Goal: Task Accomplishment & Management: Manage account settings

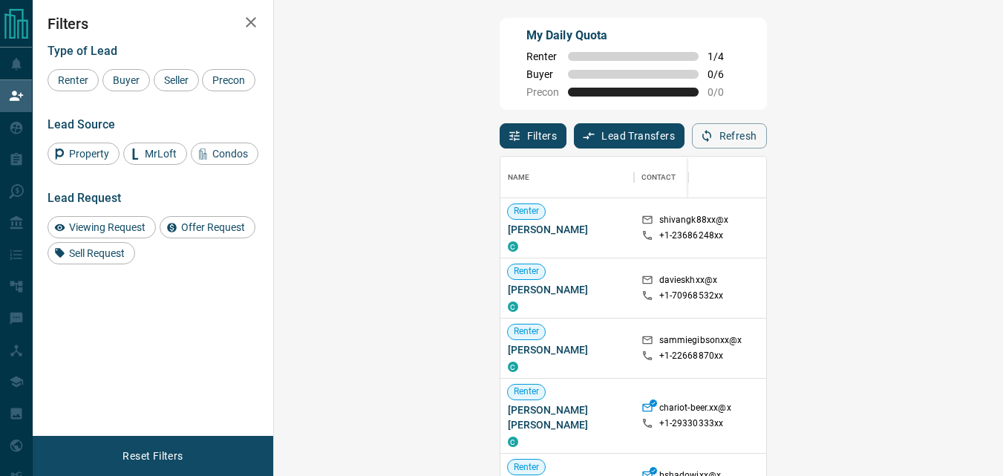
scroll to position [346, 686]
click at [129, 76] on span "Buyer" at bounding box center [126, 80] width 37 height 12
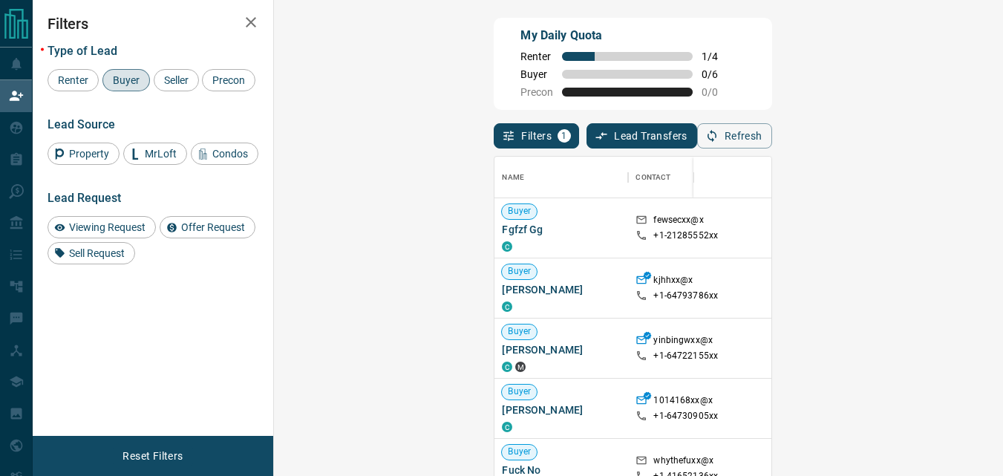
click at [607, 57] on div "My Daily Quota Renter 1 / 4 Buyer 0 / 6 Precon 0 / 0" at bounding box center [633, 64] width 278 height 92
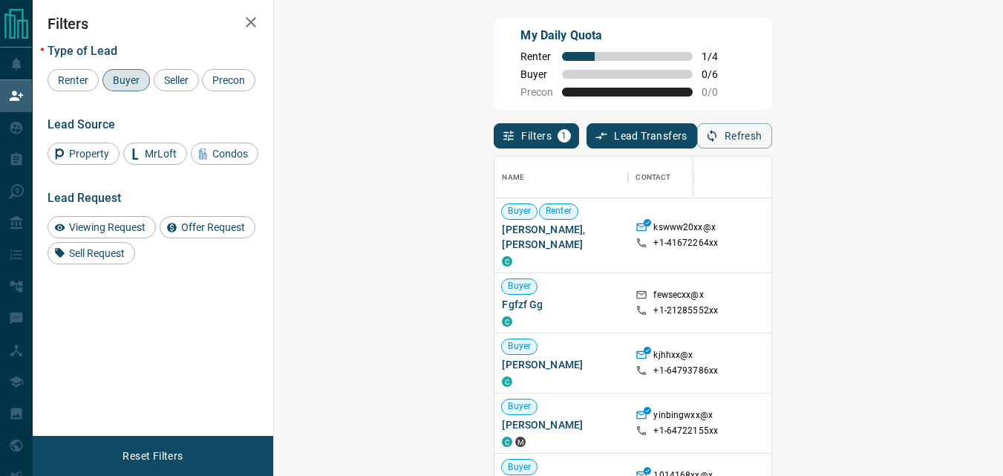
click at [705, 54] on div "My Daily Quota Renter 1 / 4 Buyer 0 / 6 Precon 0 / 0" at bounding box center [633, 64] width 278 height 92
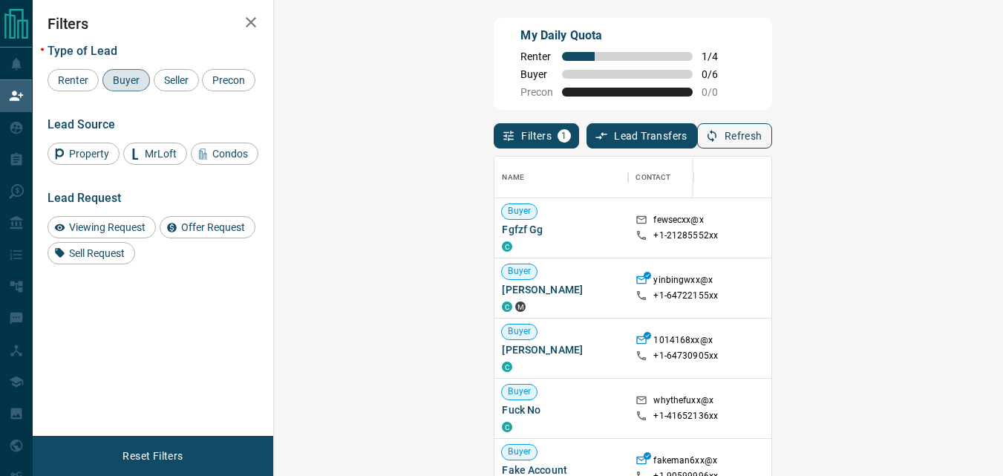
click at [772, 140] on button "Refresh" at bounding box center [734, 135] width 75 height 25
click at [731, 65] on div "My Daily Quota Renter 1 / 4 Buyer 0 / 6 Precon 0 / 0" at bounding box center [633, 64] width 278 height 92
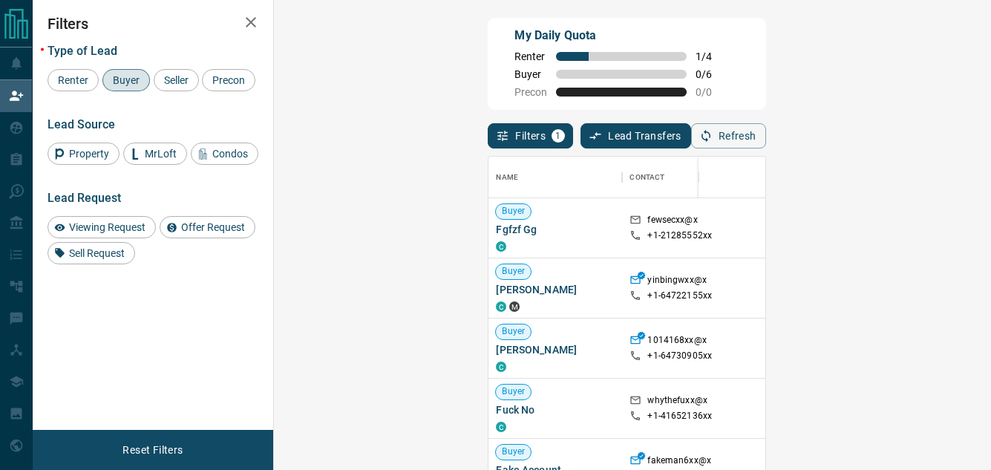
scroll to position [12, 12]
click at [711, 136] on icon "button" at bounding box center [706, 136] width 9 height 13
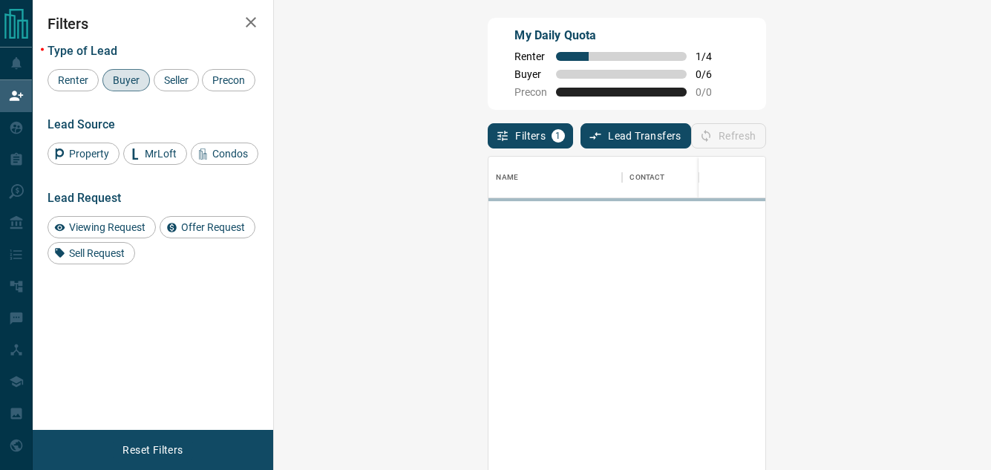
scroll to position [342, 674]
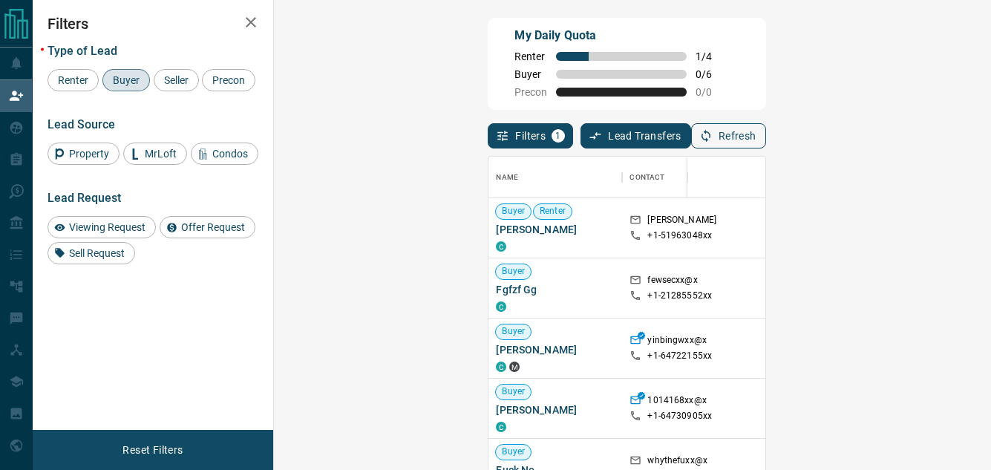
click at [713, 137] on icon "button" at bounding box center [705, 135] width 13 height 13
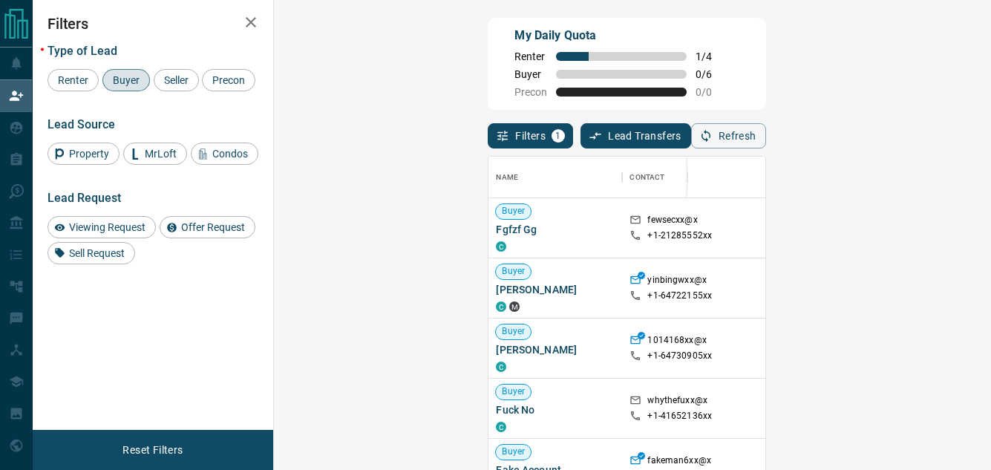
click at [707, 125] on div "Filters 1 Lead Transfers 0 Refresh" at bounding box center [627, 129] width 278 height 39
click at [713, 137] on icon "button" at bounding box center [705, 135] width 13 height 13
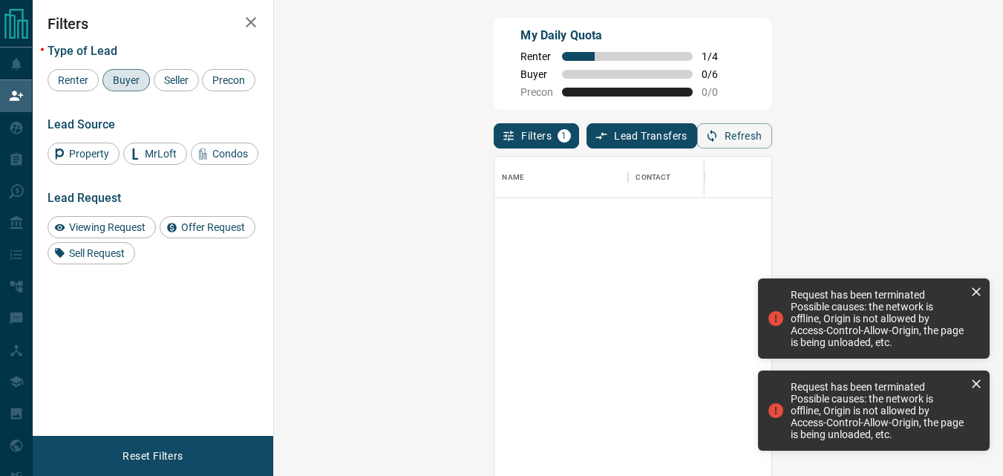
scroll to position [346, 686]
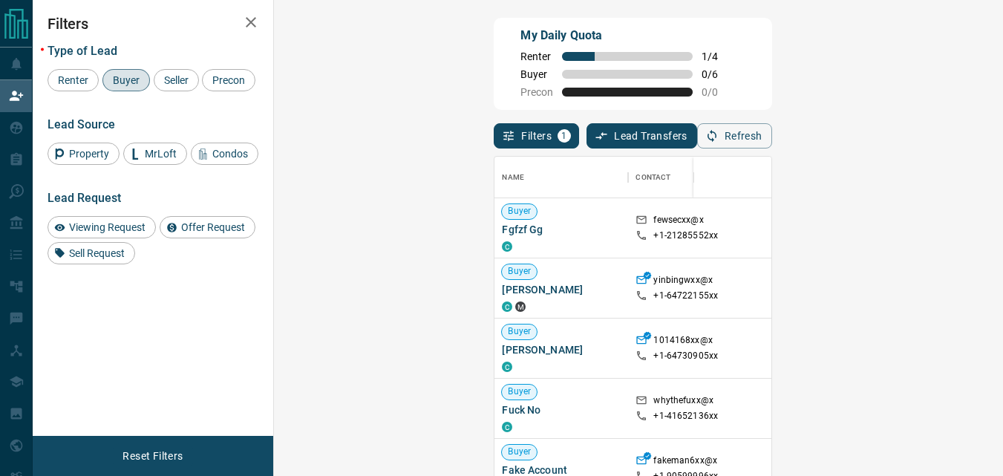
click at [676, 69] on div "My Daily Quota Renter 1 / 4 Buyer 0 / 6 Precon 0 / 0" at bounding box center [633, 64] width 278 height 92
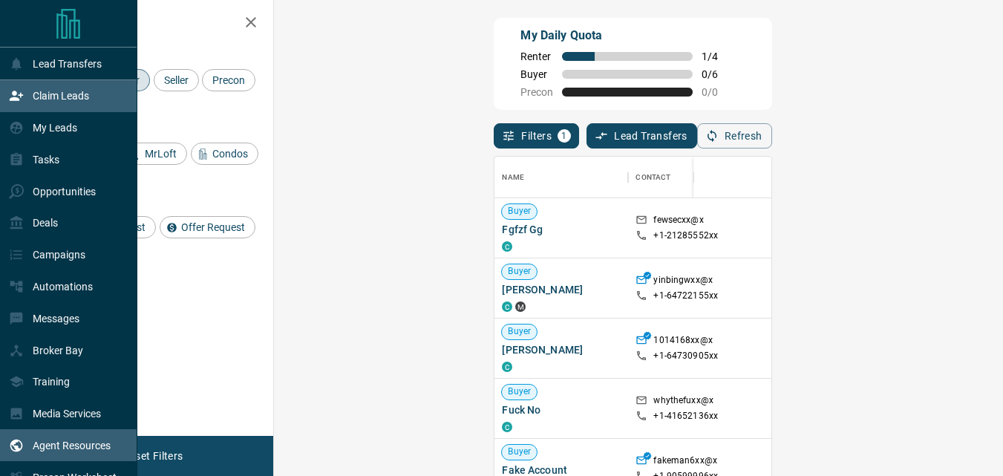
click at [0, 457] on div "Agent Resources" at bounding box center [68, 445] width 137 height 32
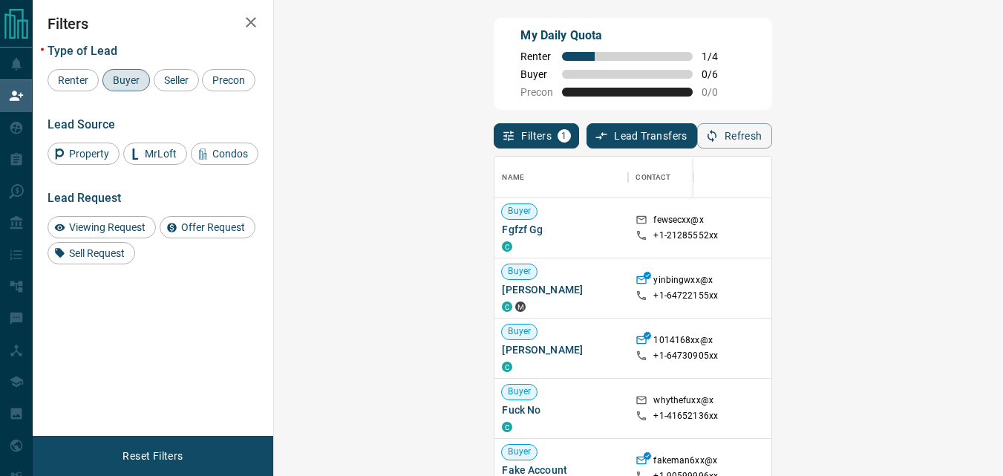
click at [600, 56] on div "My Daily Quota Renter 1 / 4 Buyer 0 / 6 Precon 0 / 0" at bounding box center [633, 64] width 278 height 92
click at [587, 59] on div "My Daily Quota Renter 1 / 4 Buyer 0 / 6 Precon 0 / 0" at bounding box center [633, 64] width 278 height 92
click at [772, 140] on button "Refresh" at bounding box center [734, 135] width 75 height 25
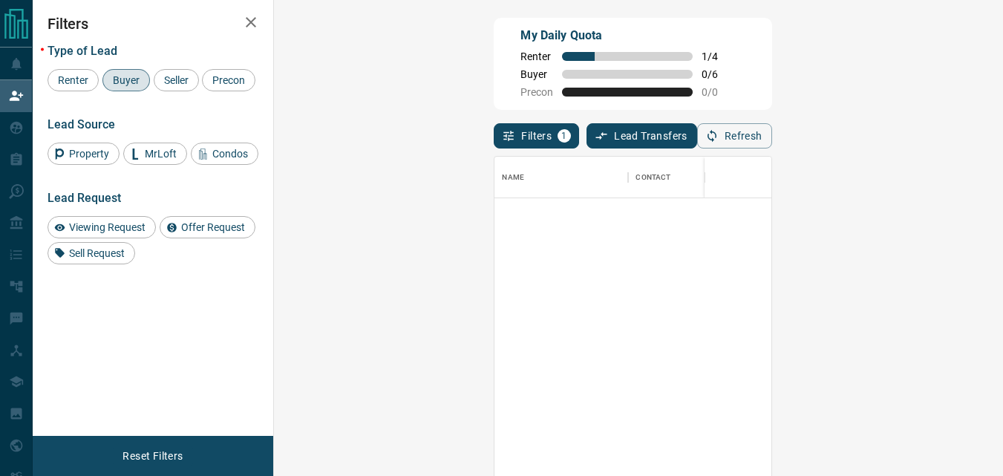
click at [587, 148] on button "Lead Transfers" at bounding box center [642, 135] width 111 height 25
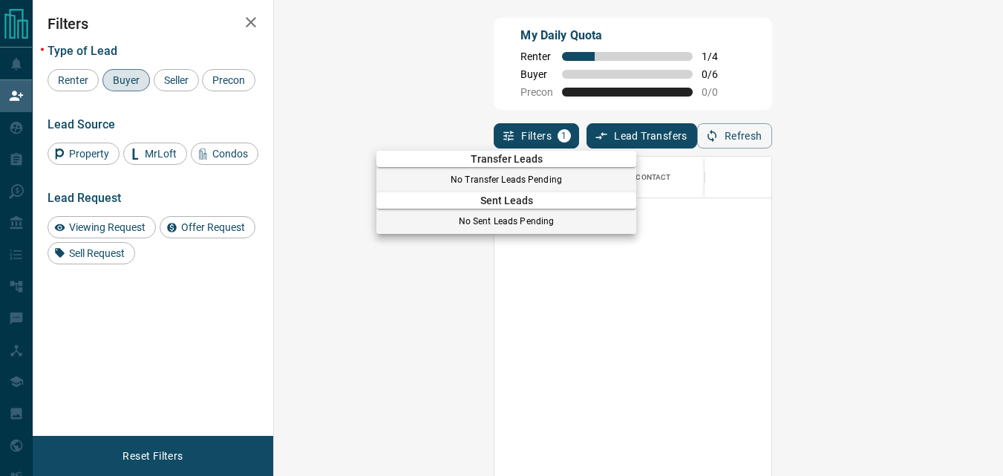
click at [589, 79] on div at bounding box center [501, 238] width 1003 height 476
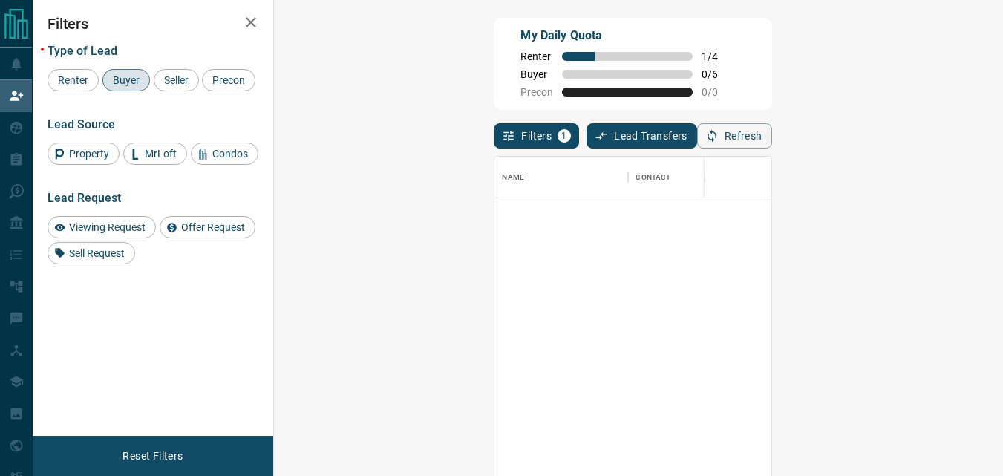
click at [644, 78] on div "My Daily Quota Renter 1 / 4 Buyer 0 / 6 Precon 0 / 0" at bounding box center [633, 64] width 278 height 92
click at [771, 106] on div "My Daily Quota Renter 1 / 4 Buyer 0 / 6 Precon 0 / 0" at bounding box center [633, 64] width 278 height 92
click at [714, 71] on div "My Daily Quota Renter 1 / 4 Buyer 0 / 6 Precon 0 / 0" at bounding box center [633, 64] width 278 height 92
click at [664, 73] on div "My Daily Quota Renter 1 / 4 Buyer 0 / 6 Precon 0 / 0" at bounding box center [633, 64] width 278 height 92
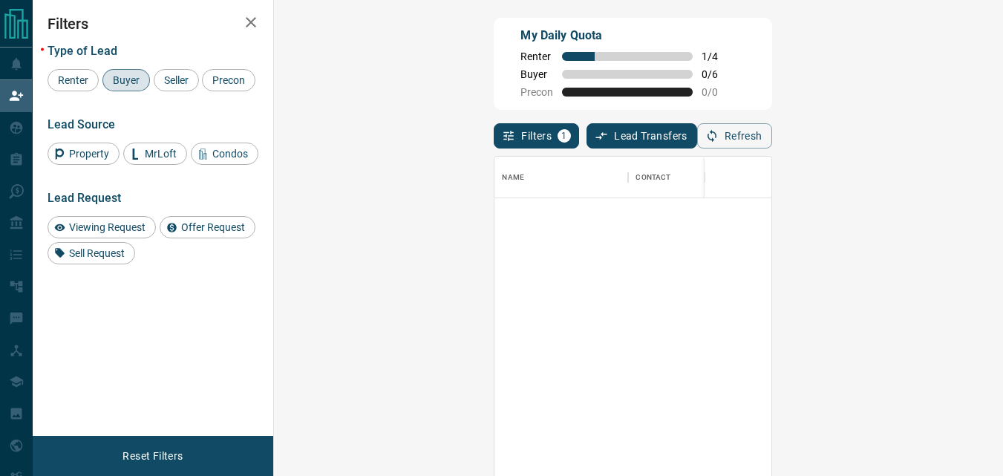
click at [771, 97] on div "My Daily Quota Renter 1 / 4 Buyer 0 / 6 Precon 0 / 0" at bounding box center [633, 64] width 278 height 92
click at [772, 147] on button "Refresh" at bounding box center [734, 135] width 75 height 25
